Goal: Communication & Community: Answer question/provide support

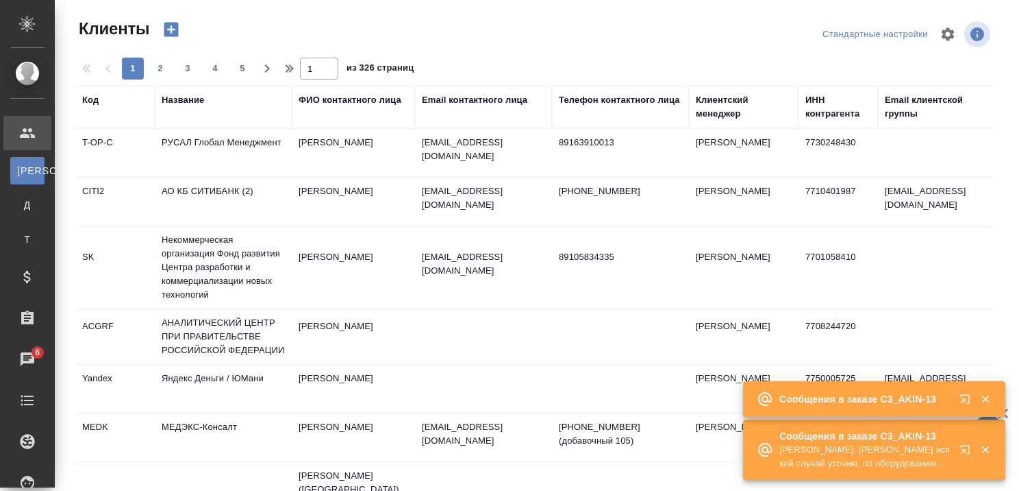
select select "RU"
click at [965, 448] on icon "button" at bounding box center [968, 452] width 16 height 16
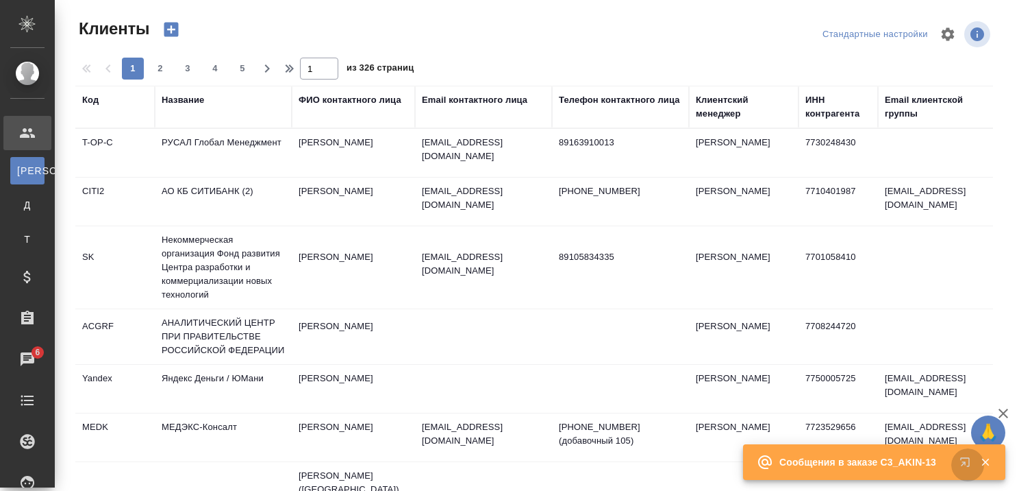
click at [963, 460] on icon "button" at bounding box center [964, 461] width 9 height 9
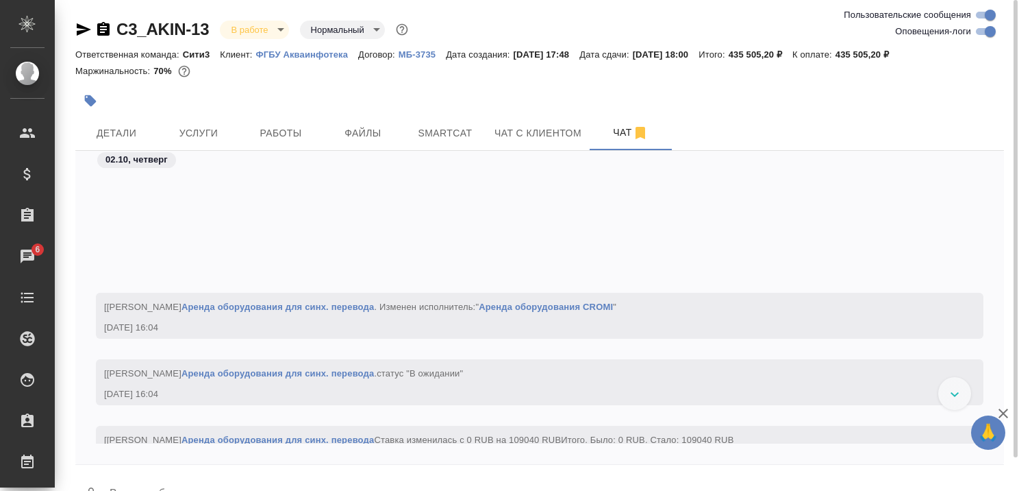
scroll to position [2159, 0]
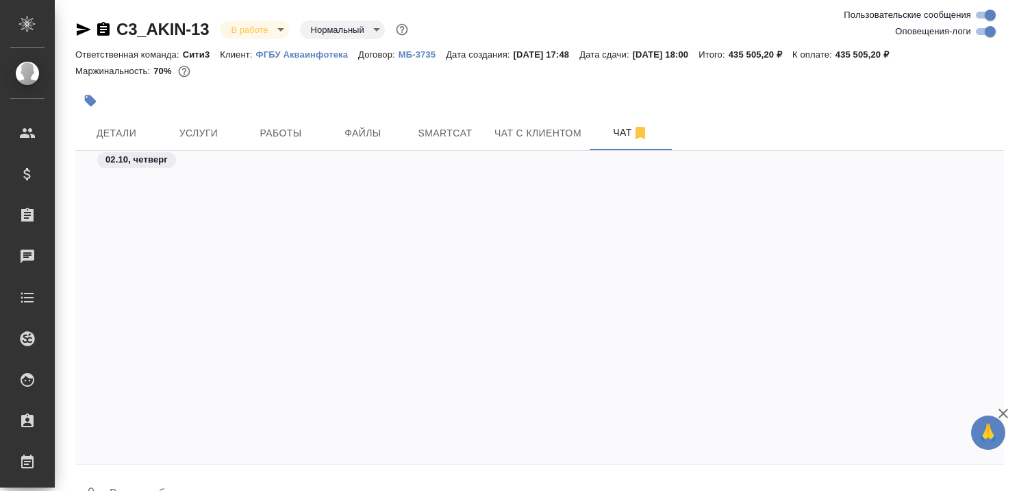
scroll to position [2590, 0]
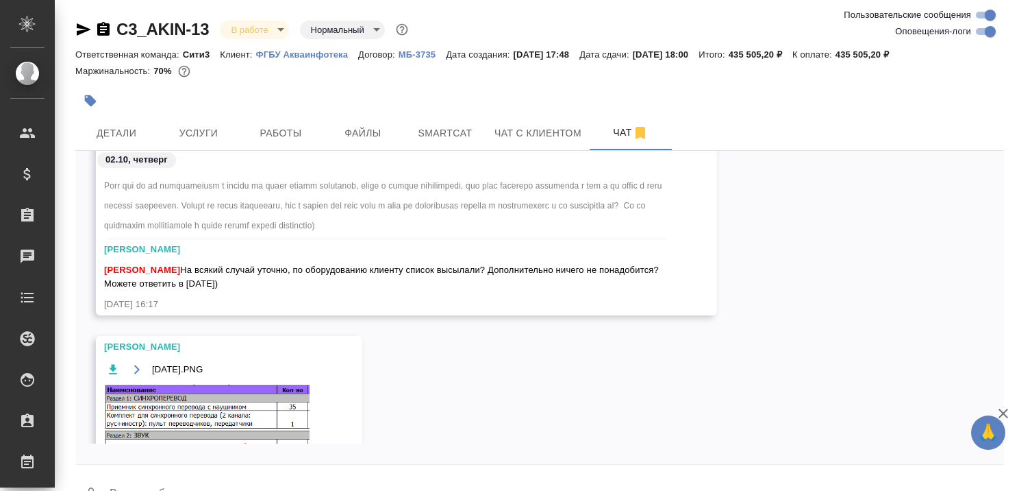
click at [1006, 416] on icon "button" at bounding box center [1004, 413] width 10 height 10
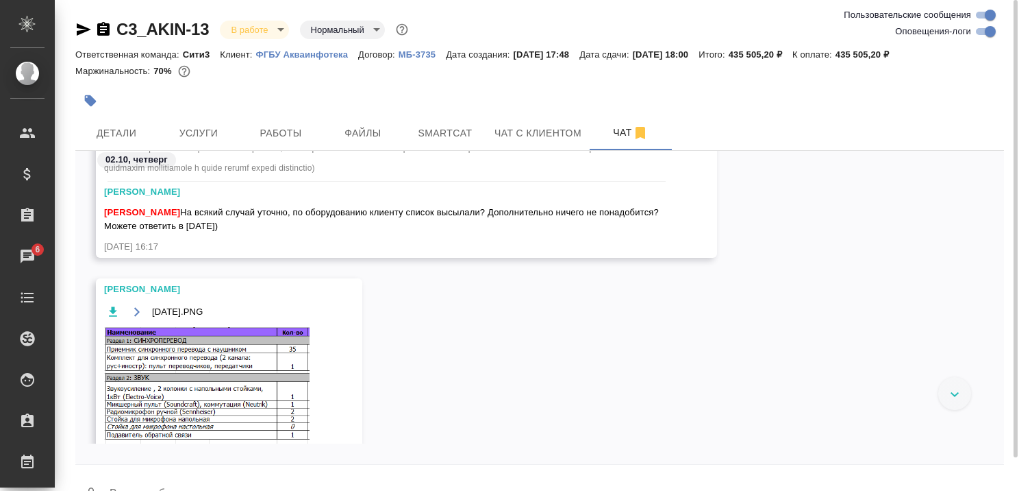
scroll to position [2608, 0]
